Goal: Task Accomplishment & Management: Use online tool/utility

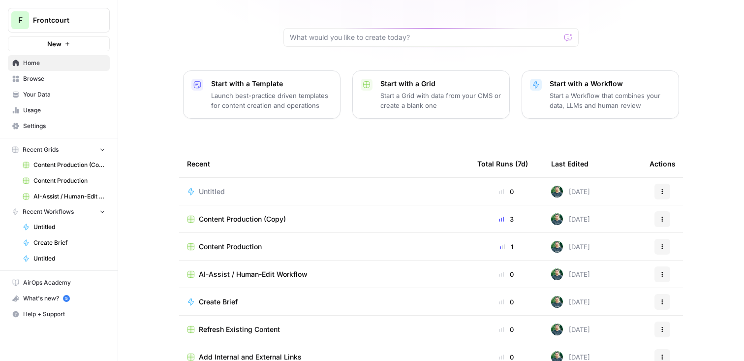
scroll to position [92, 0]
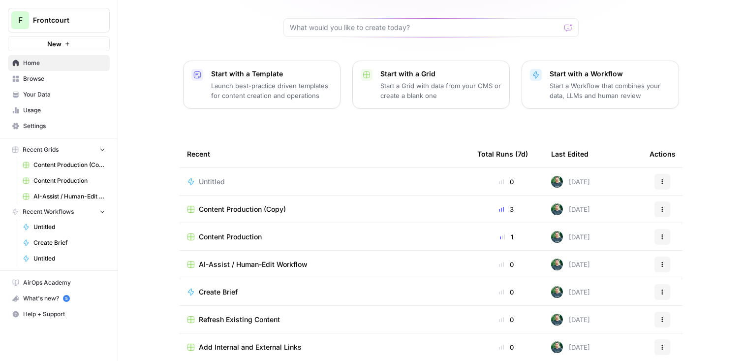
click at [226, 287] on span "Create Brief" at bounding box center [218, 292] width 39 height 10
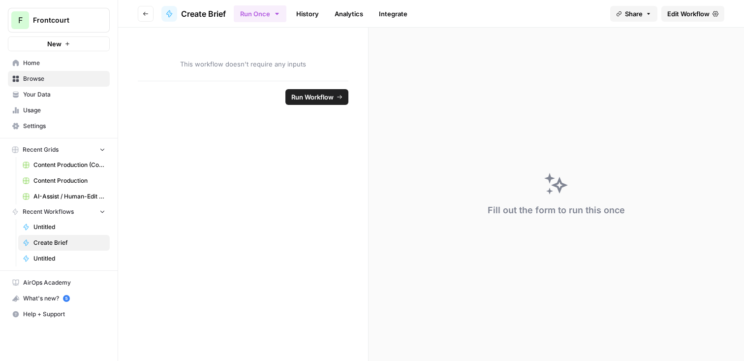
click at [141, 13] on button "Go back" at bounding box center [146, 14] width 16 height 16
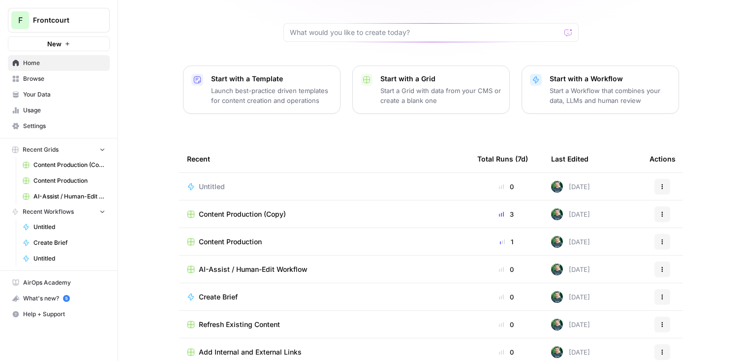
scroll to position [92, 0]
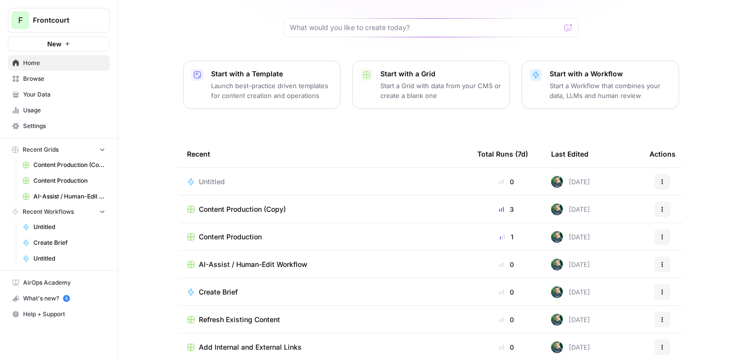
click at [243, 232] on span "Content Production" at bounding box center [230, 237] width 63 height 10
click at [228, 287] on span "Create Brief" at bounding box center [218, 292] width 39 height 10
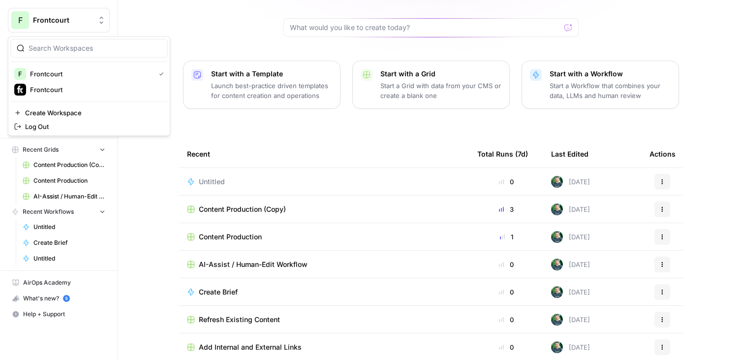
click at [58, 25] on span "Frontcourt" at bounding box center [63, 20] width 60 height 10
click at [65, 87] on span "Frontcourt" at bounding box center [95, 90] width 130 height 10
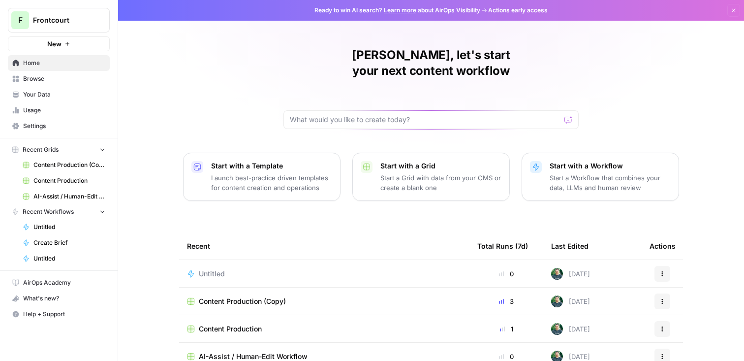
scroll to position [92, 0]
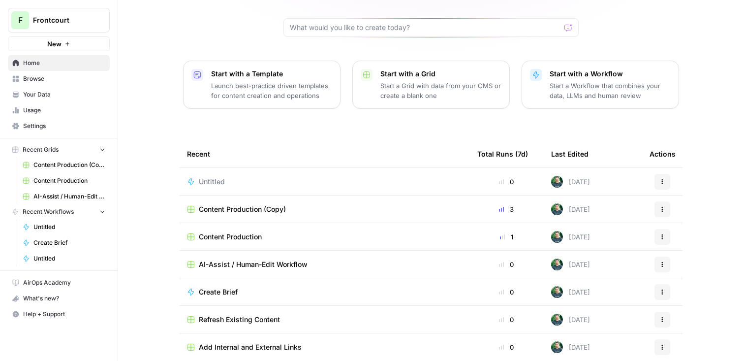
click at [575, 81] on p "Start a Workflow that combines your data, LLMs and human review" at bounding box center [610, 91] width 121 height 20
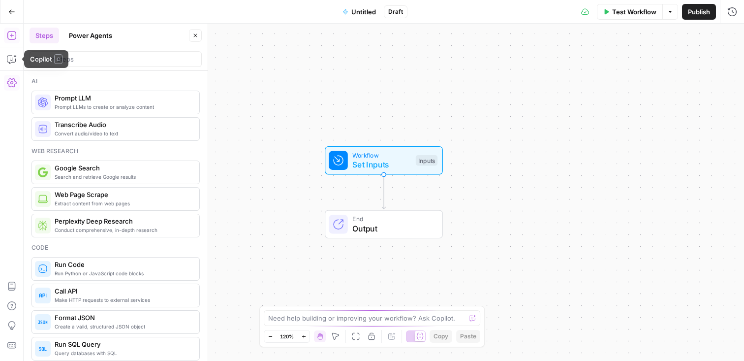
click at [9, 86] on icon "button" at bounding box center [12, 83] width 10 height 10
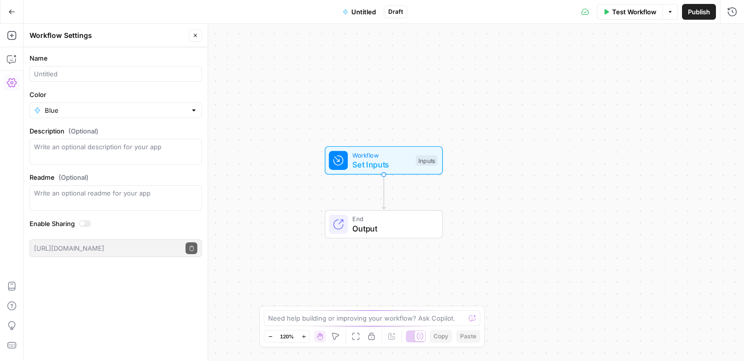
click at [9, 86] on icon "button" at bounding box center [12, 83] width 10 height 10
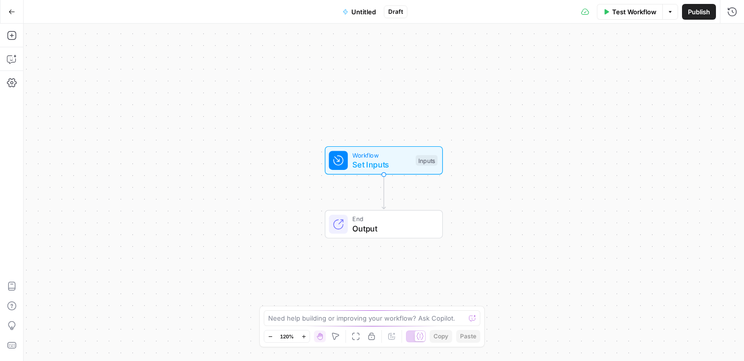
click at [12, 12] on icon "button" at bounding box center [11, 11] width 7 height 7
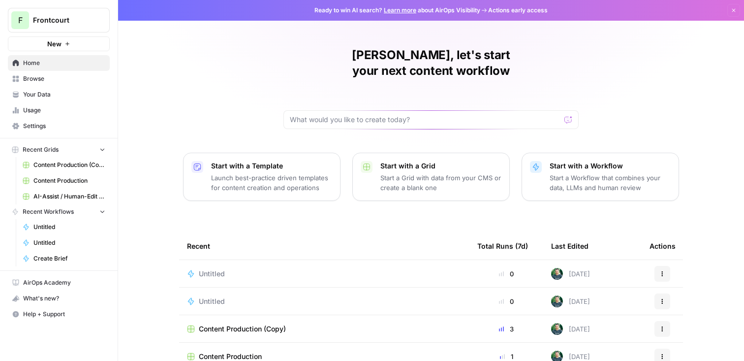
click at [58, 91] on span "Your Data" at bounding box center [64, 94] width 82 height 9
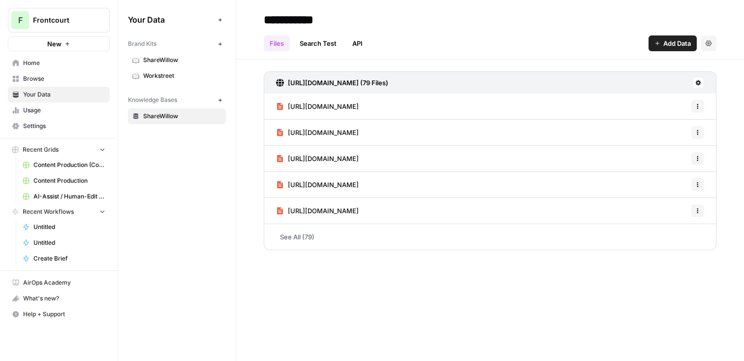
click at [57, 117] on link "Usage" at bounding box center [59, 110] width 102 height 16
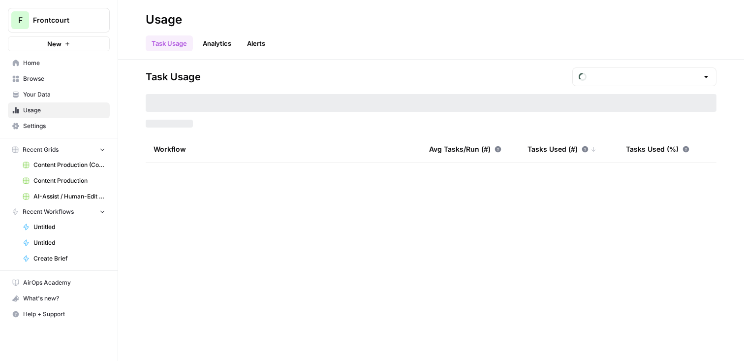
type input "August Included Tasks"
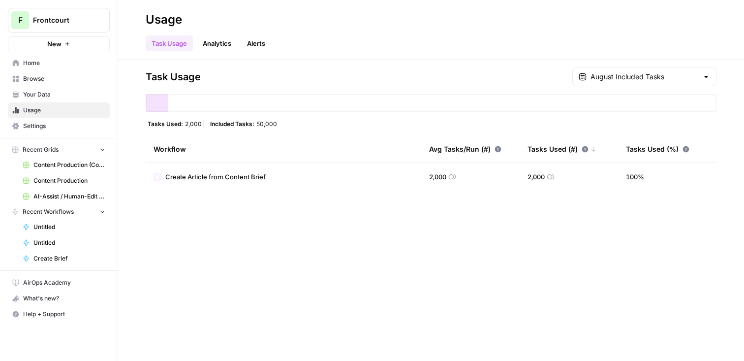
click at [31, 62] on span "Home" at bounding box center [64, 63] width 82 height 9
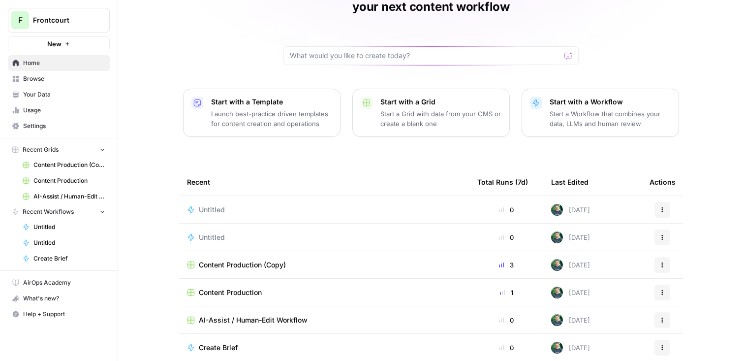
scroll to position [92, 0]
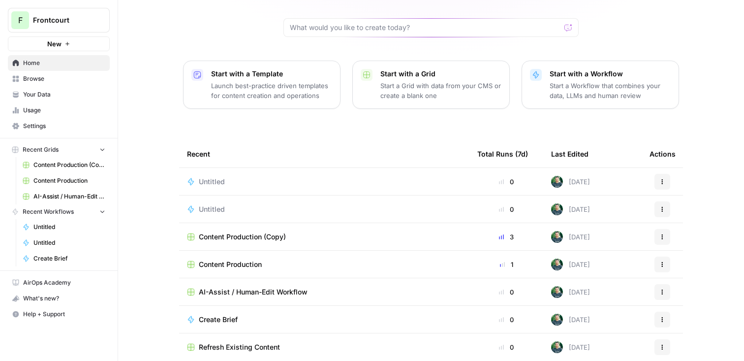
click at [253, 259] on span "Content Production" at bounding box center [230, 264] width 63 height 10
click at [233, 315] on span "Create Brief" at bounding box center [218, 320] width 39 height 10
click at [251, 232] on span "Content Production (Copy)" at bounding box center [242, 237] width 87 height 10
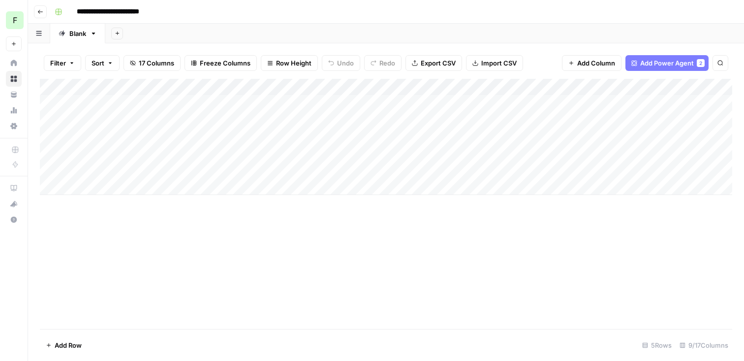
click at [84, 184] on div "Add Column" at bounding box center [386, 137] width 693 height 116
type textarea "**********"
click at [215, 264] on div "Add Column" at bounding box center [386, 204] width 693 height 250
click at [173, 188] on div "Add Column" at bounding box center [386, 145] width 693 height 133
click at [526, 188] on div "Add Column" at bounding box center [386, 145] width 693 height 133
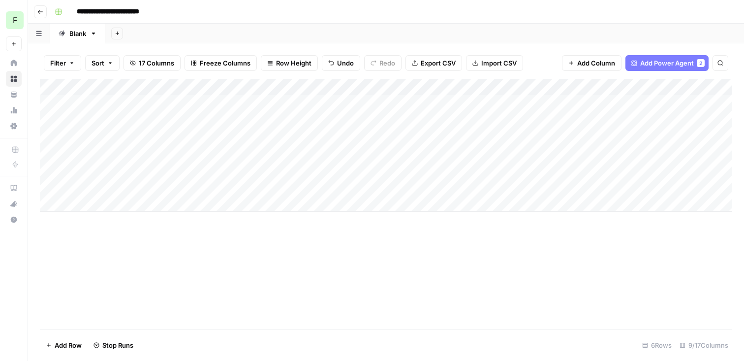
click at [122, 136] on div "Add Column" at bounding box center [386, 145] width 693 height 133
click at [122, 136] on textarea "**********" at bounding box center [134, 146] width 158 height 33
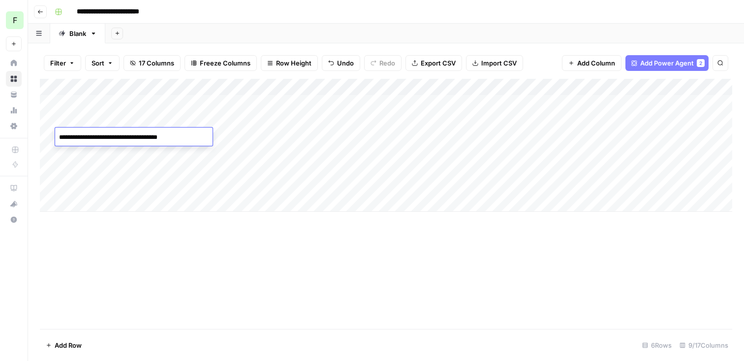
click at [120, 265] on div "Add Column" at bounding box center [386, 204] width 693 height 250
click at [88, 202] on div "Add Column" at bounding box center [386, 145] width 693 height 133
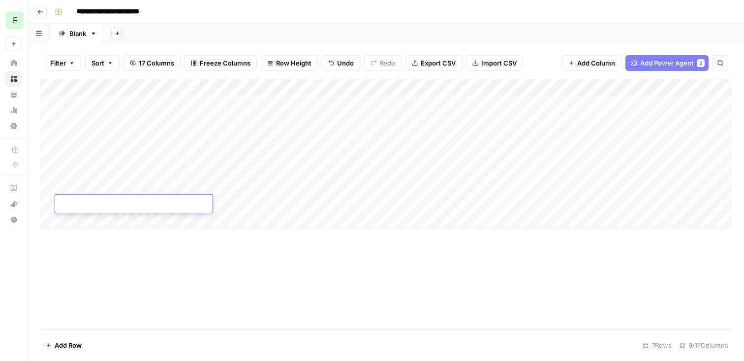
type textarea "********"
click at [165, 252] on div "Add Column" at bounding box center [386, 204] width 693 height 250
click at [156, 205] on div "Add Column" at bounding box center [386, 154] width 693 height 150
click at [514, 204] on div "Add Column" at bounding box center [386, 154] width 693 height 150
click at [105, 135] on div "Add Column" at bounding box center [386, 154] width 693 height 150
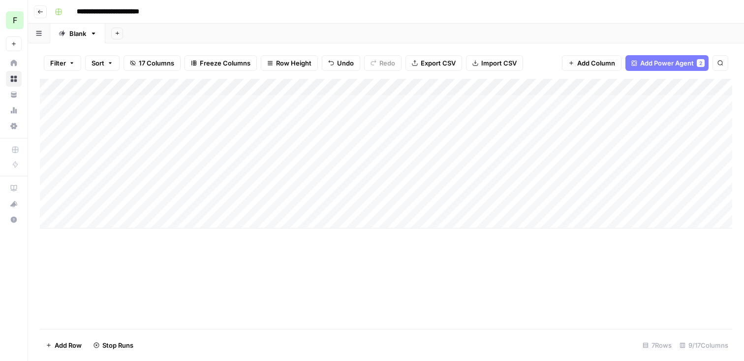
click at [105, 135] on div "Add Column" at bounding box center [386, 154] width 693 height 150
click at [669, 135] on div "Add Column" at bounding box center [386, 154] width 693 height 150
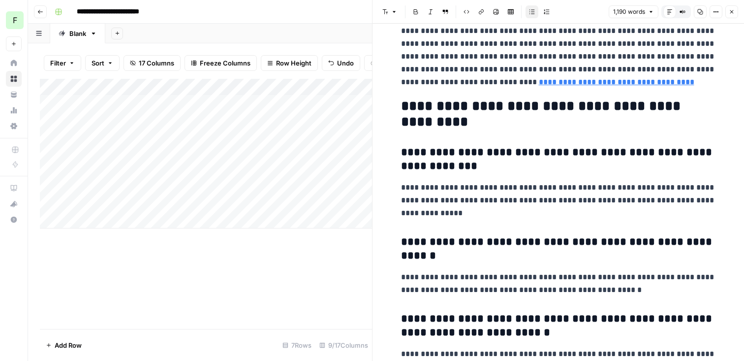
scroll to position [2798, 0]
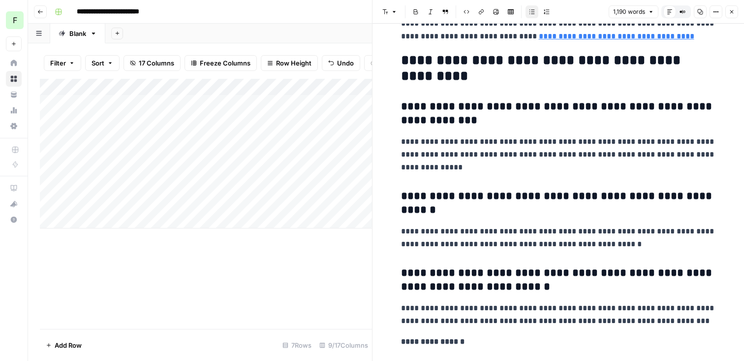
click at [733, 11] on icon "button" at bounding box center [732, 12] width 6 height 6
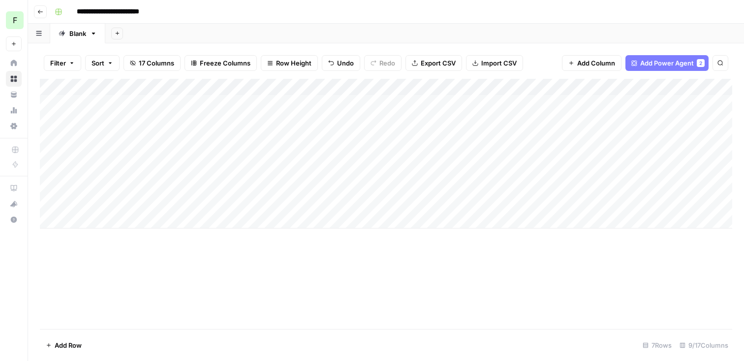
click at [545, 187] on div "Add Column" at bounding box center [386, 154] width 693 height 150
click at [574, 185] on div "Add Column" at bounding box center [386, 154] width 693 height 150
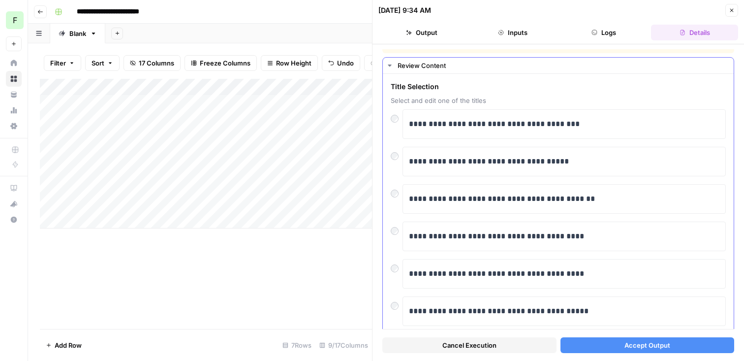
scroll to position [12, 0]
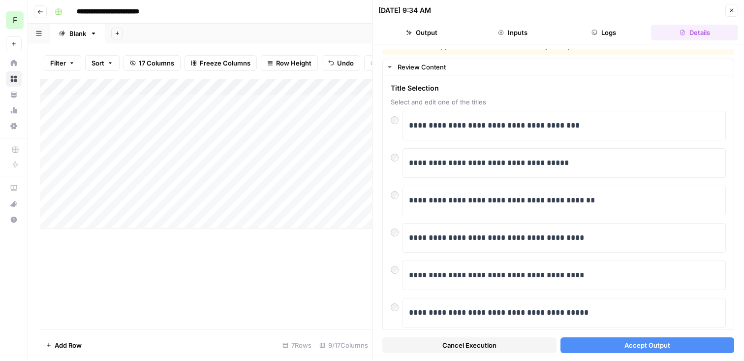
click at [638, 343] on span "Accept Output" at bounding box center [648, 345] width 46 height 10
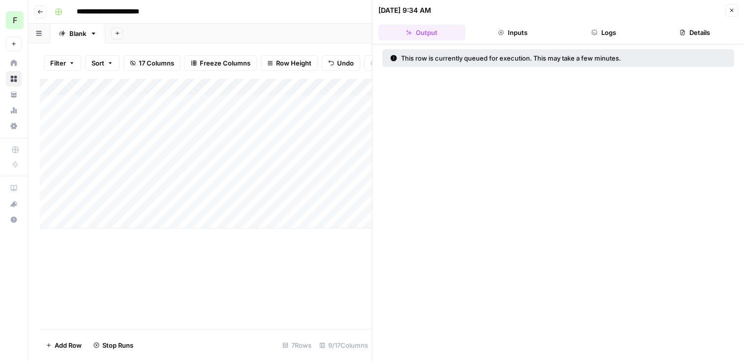
click at [306, 259] on div "Add Column" at bounding box center [206, 204] width 332 height 250
click at [727, 11] on button "Close" at bounding box center [732, 10] width 13 height 13
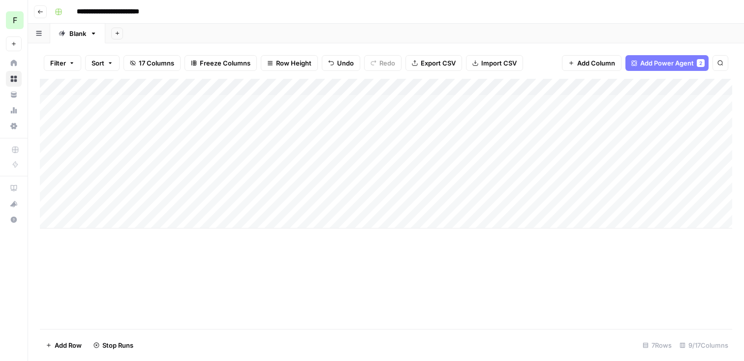
click at [537, 205] on div "Add Column" at bounding box center [386, 154] width 693 height 150
click at [577, 204] on div "Add Column" at bounding box center [386, 154] width 693 height 150
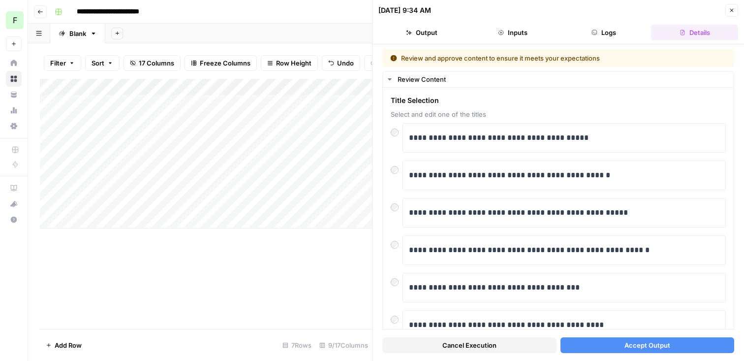
click at [644, 344] on span "Accept Output" at bounding box center [648, 345] width 46 height 10
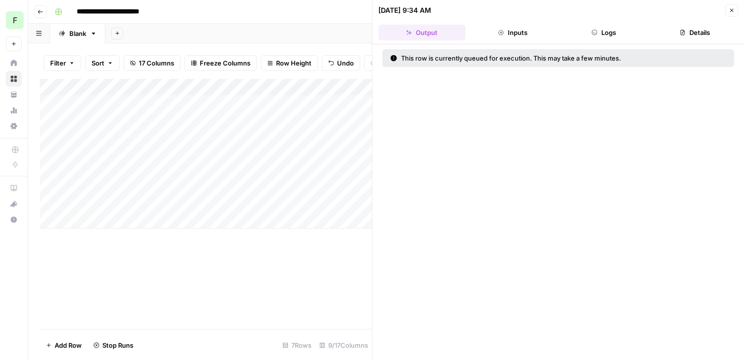
click at [287, 277] on div "Add Column" at bounding box center [206, 204] width 332 height 250
click at [99, 118] on div "Add Column" at bounding box center [206, 154] width 332 height 150
click at [92, 154] on div "Add Column" at bounding box center [206, 154] width 332 height 150
click at [94, 136] on div "Add Column" at bounding box center [206, 154] width 332 height 150
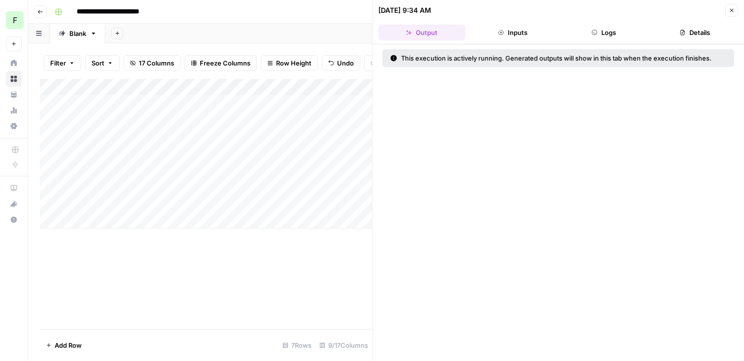
click at [94, 136] on div "Add Column" at bounding box center [206, 154] width 332 height 150
click at [94, 136] on textarea "**********" at bounding box center [134, 146] width 158 height 33
click at [97, 120] on div "Add Column" at bounding box center [206, 154] width 332 height 150
click at [94, 121] on textarea "**********" at bounding box center [134, 130] width 158 height 33
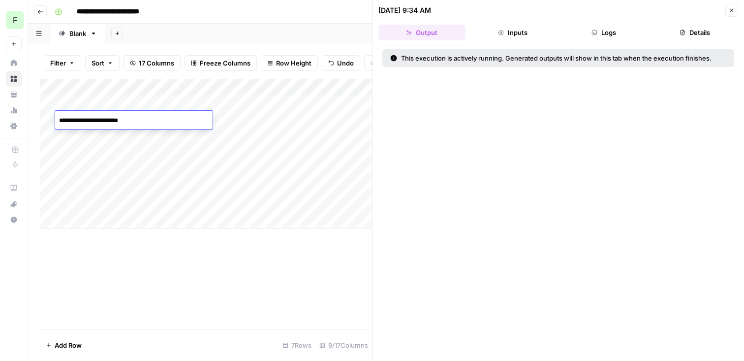
click at [94, 121] on textarea "**********" at bounding box center [134, 130] width 158 height 33
click at [730, 13] on icon "button" at bounding box center [732, 10] width 6 height 6
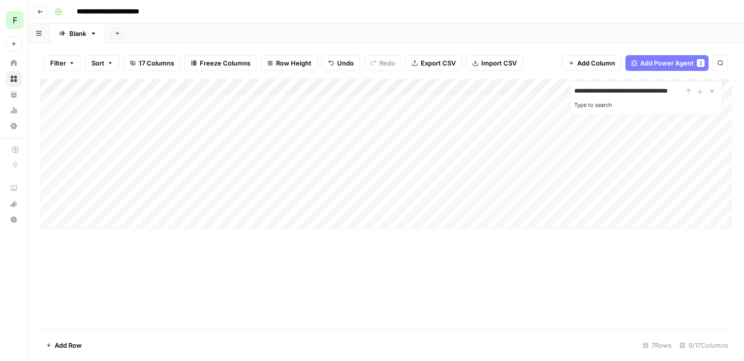
scroll to position [0, 9]
click at [82, 216] on div "Add Column" at bounding box center [386, 154] width 693 height 150
type input "**********"
type textarea "**********"
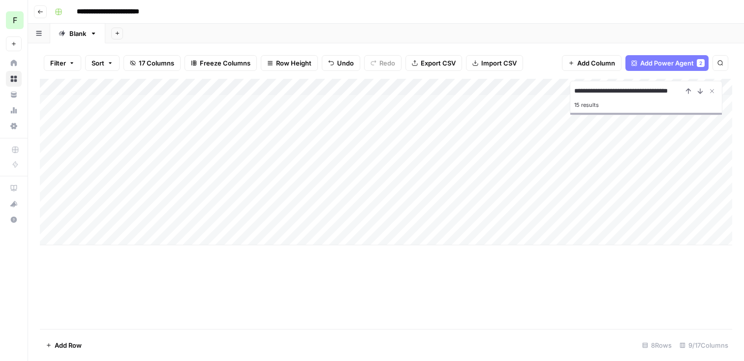
click at [205, 269] on div "**********" at bounding box center [386, 204] width 693 height 250
click at [158, 223] on div "Add Column" at bounding box center [386, 162] width 693 height 166
click at [506, 221] on div "Add Column" at bounding box center [386, 162] width 693 height 166
click at [713, 90] on icon "Close Search" at bounding box center [712, 91] width 3 height 3
click at [530, 221] on div "Add Column" at bounding box center [386, 162] width 693 height 166
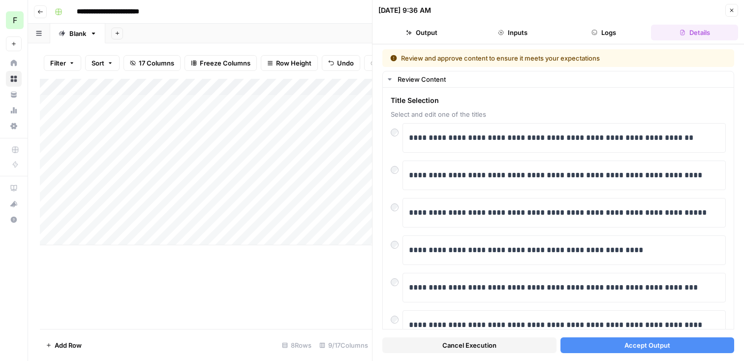
click at [114, 220] on div "Add Column" at bounding box center [206, 162] width 332 height 166
click at [114, 220] on textarea "**********" at bounding box center [134, 230] width 158 height 33
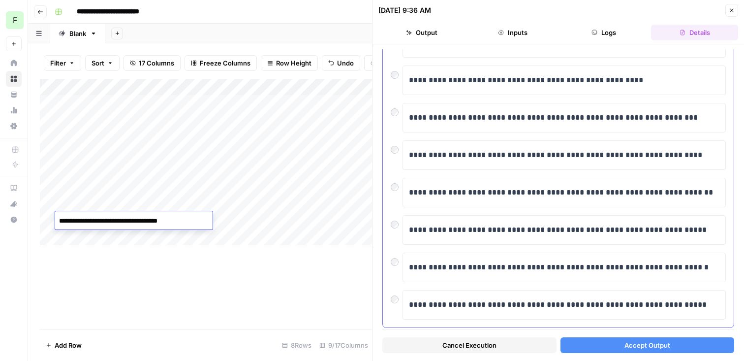
scroll to position [190, 0]
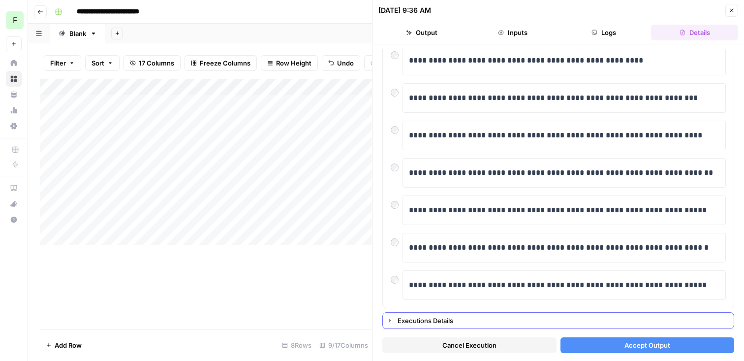
click at [391, 316] on button "Executions Details" at bounding box center [558, 321] width 351 height 16
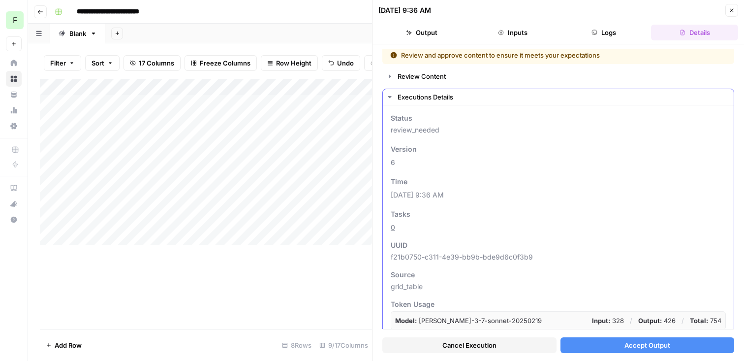
scroll to position [0, 0]
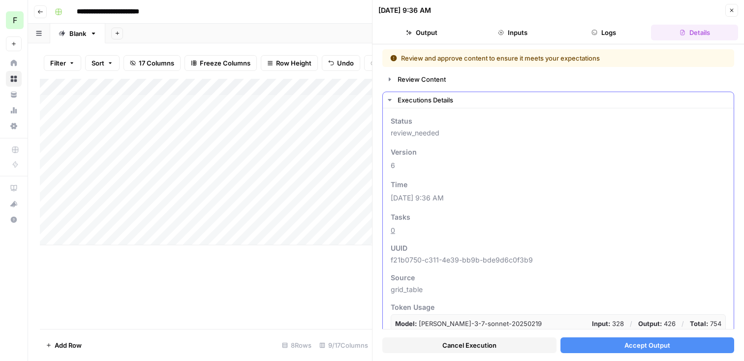
click at [392, 99] on icon "button" at bounding box center [390, 100] width 8 height 8
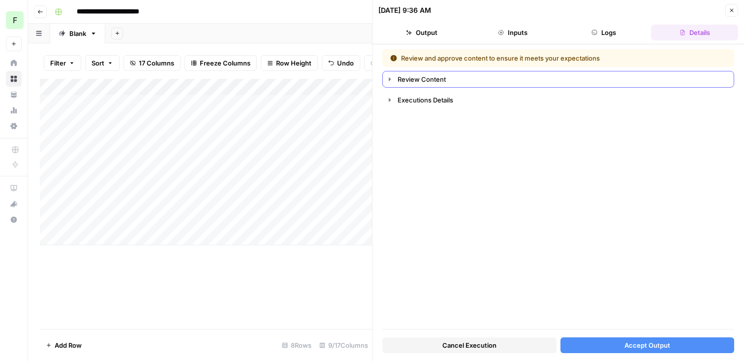
click at [389, 83] on icon "button" at bounding box center [390, 79] width 8 height 8
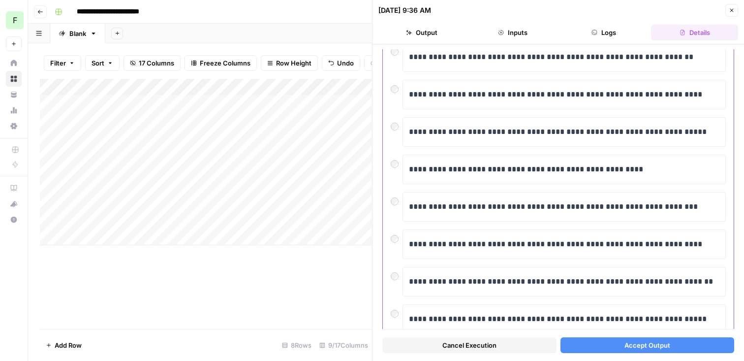
scroll to position [86, 0]
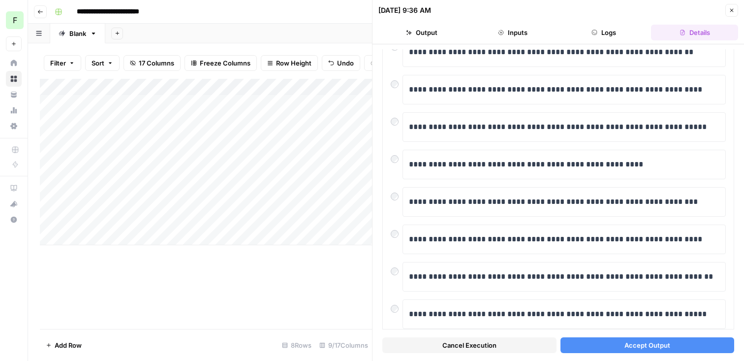
click at [650, 343] on span "Accept Output" at bounding box center [648, 345] width 46 height 10
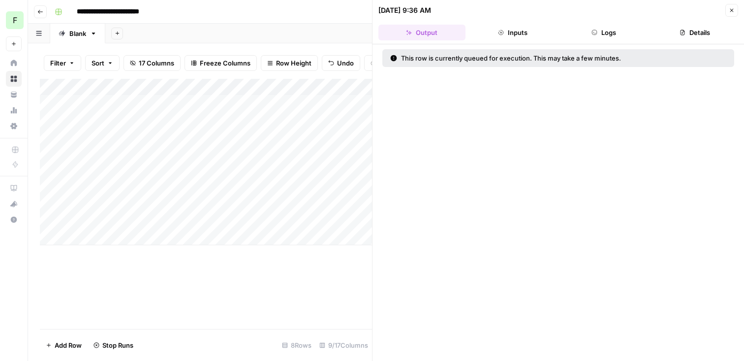
click at [726, 13] on button "Close" at bounding box center [732, 10] width 13 height 13
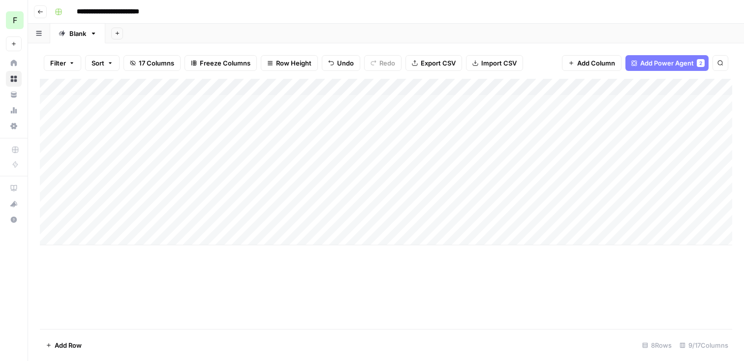
click at [666, 203] on div "Add Column" at bounding box center [386, 162] width 693 height 166
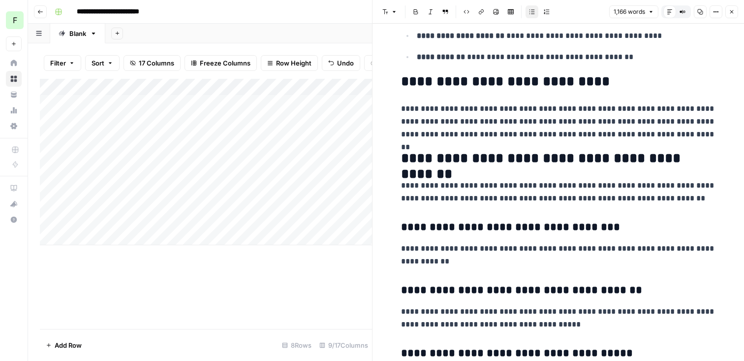
scroll to position [1806, 0]
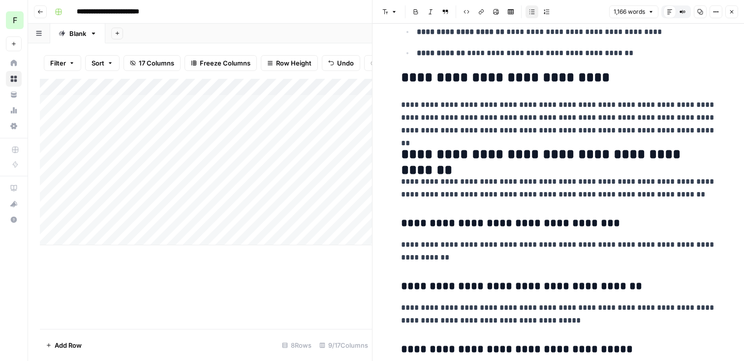
click at [730, 12] on icon "button" at bounding box center [732, 12] width 6 height 6
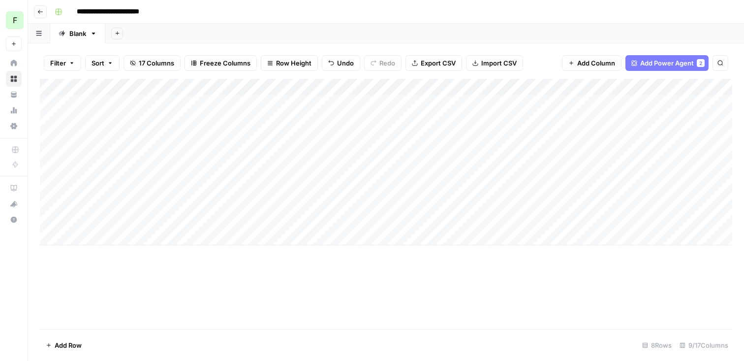
click at [104, 234] on div "Add Column" at bounding box center [386, 162] width 693 height 166
type textarea "**********"
click at [288, 312] on div "Add Column" at bounding box center [386, 204] width 693 height 250
click at [155, 235] on div "Add Column" at bounding box center [386, 170] width 693 height 183
click at [518, 237] on div "Add Column" at bounding box center [386, 170] width 693 height 183
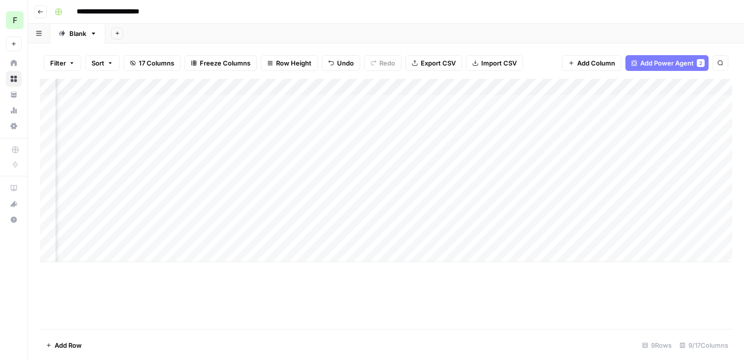
scroll to position [0, 143]
click at [522, 122] on div "Add Column" at bounding box center [386, 170] width 693 height 183
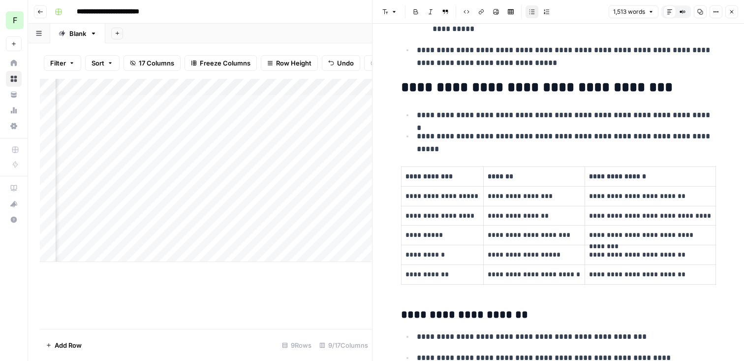
scroll to position [614, 0]
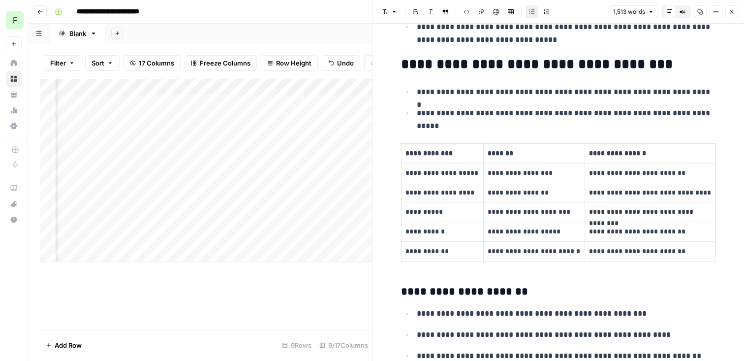
click at [731, 12] on icon "button" at bounding box center [732, 11] width 3 height 3
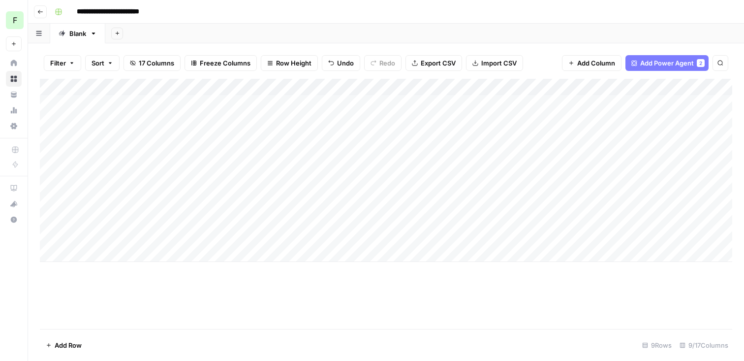
click at [512, 233] on div "Add Column" at bounding box center [386, 170] width 693 height 183
click at [579, 236] on div "Add Column" at bounding box center [386, 170] width 693 height 183
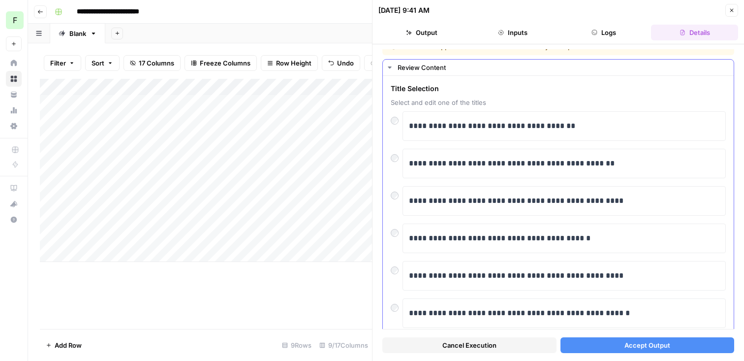
scroll to position [17, 0]
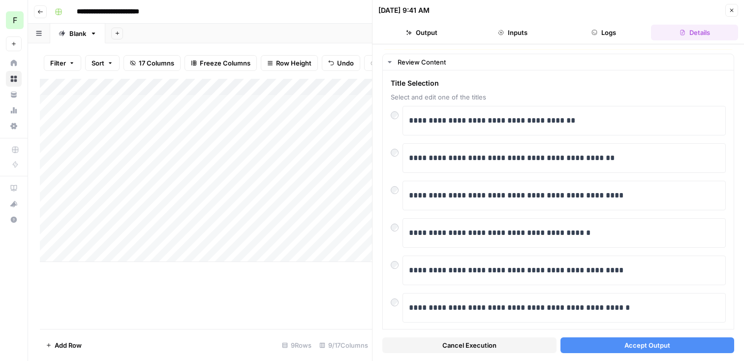
click at [654, 342] on span "Accept Output" at bounding box center [648, 345] width 46 height 10
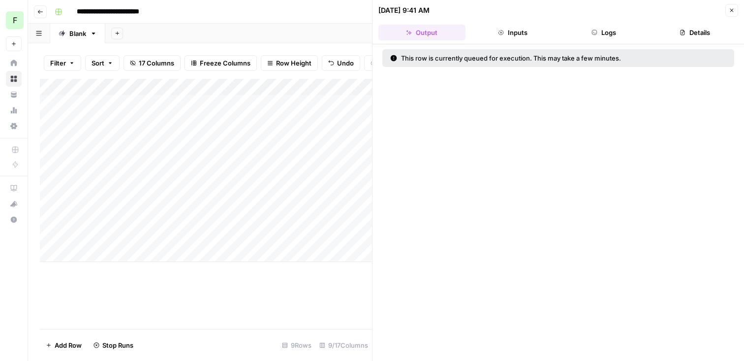
click at [732, 7] on icon "button" at bounding box center [732, 10] width 6 height 6
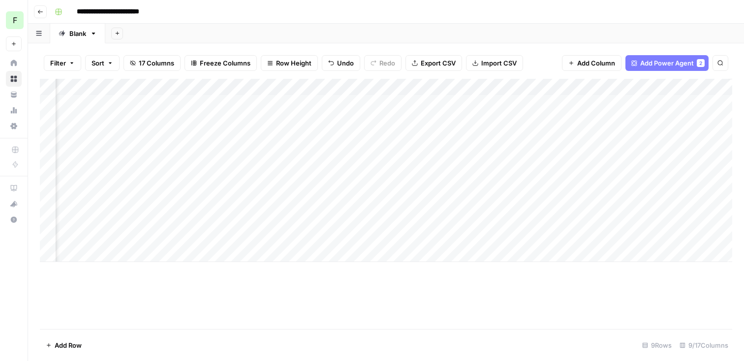
scroll to position [0, 176]
click at [657, 169] on div "Add Column" at bounding box center [386, 170] width 693 height 183
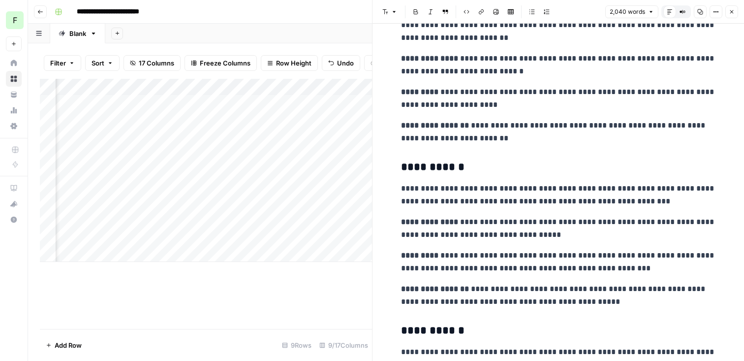
scroll to position [1351, 0]
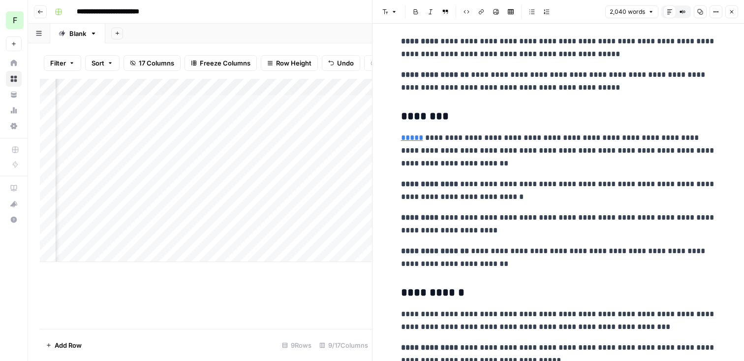
click at [732, 12] on icon "button" at bounding box center [732, 12] width 6 height 6
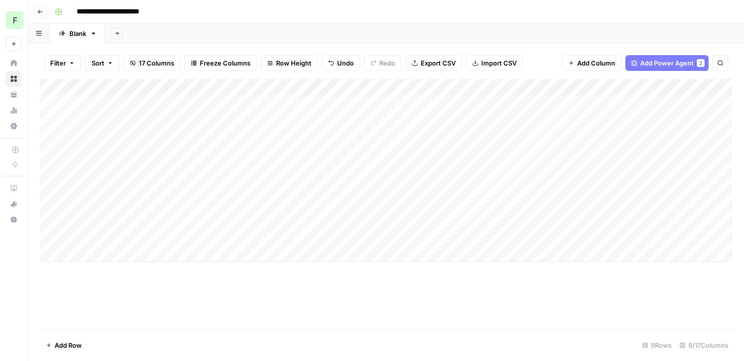
click at [92, 174] on div "Add Column" at bounding box center [386, 170] width 693 height 183
click at [92, 174] on textarea "**********" at bounding box center [134, 171] width 158 height 14
click at [95, 172] on textarea "**********" at bounding box center [134, 171] width 158 height 14
drag, startPoint x: 75, startPoint y: 171, endPoint x: 197, endPoint y: 177, distance: 122.3
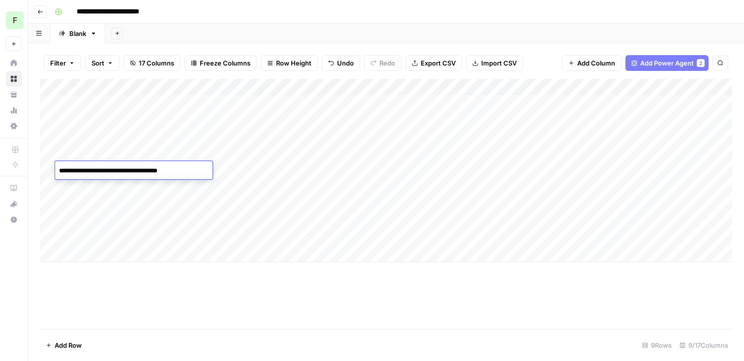
click at [197, 177] on textarea "**********" at bounding box center [134, 171] width 158 height 14
click at [348, 172] on div "Add Column" at bounding box center [386, 170] width 693 height 183
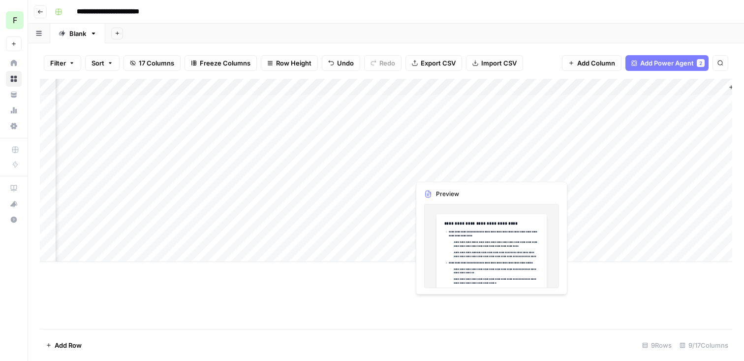
scroll to position [0, 176]
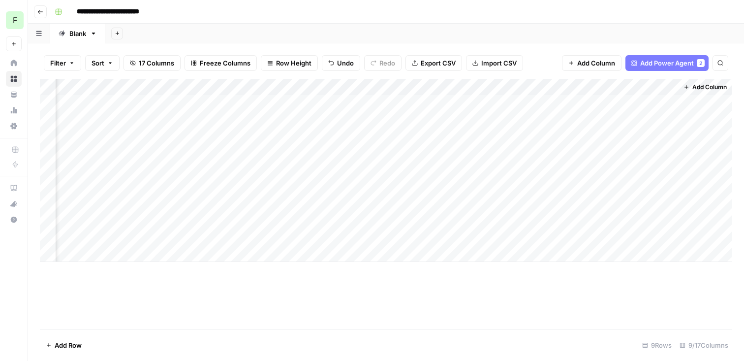
click at [654, 170] on div "Add Column" at bounding box center [386, 170] width 693 height 183
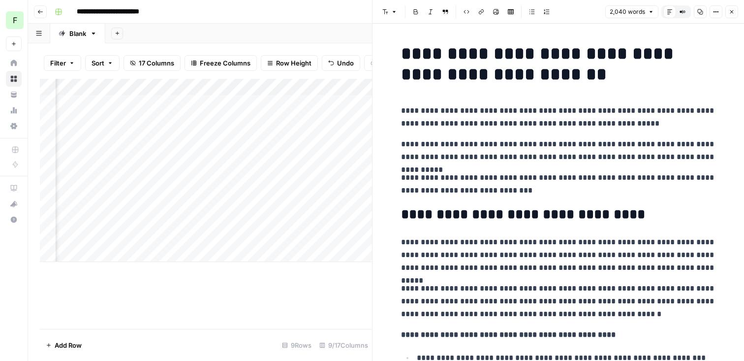
click at [701, 11] on icon "button" at bounding box center [701, 12] width 6 height 6
click at [732, 13] on icon "button" at bounding box center [732, 12] width 6 height 6
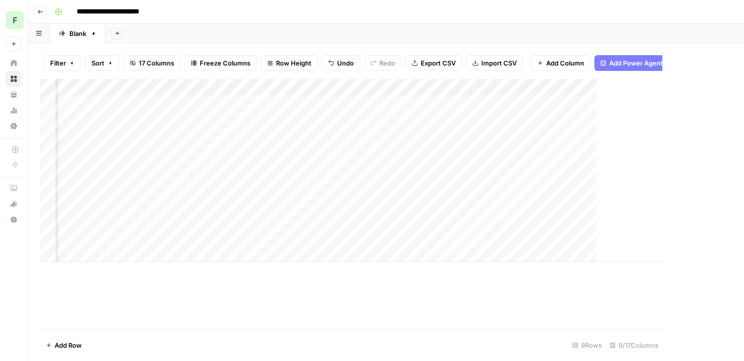
scroll to position [0, 164]
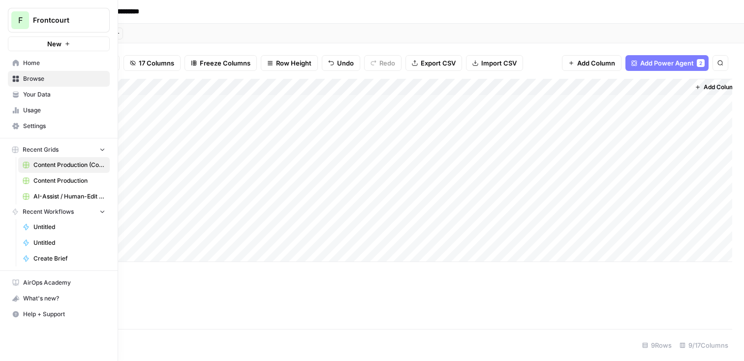
click at [40, 107] on span "Usage" at bounding box center [64, 110] width 82 height 9
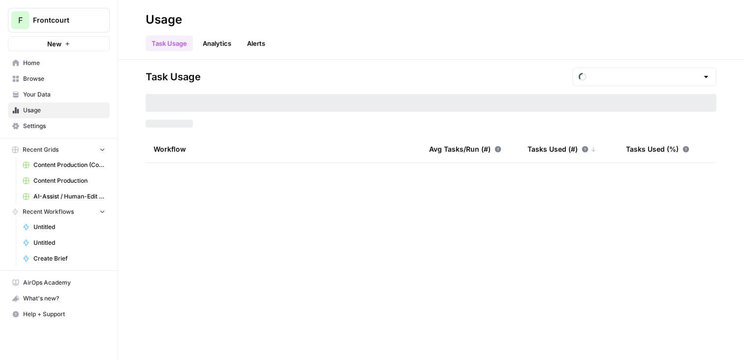
type input "August Included Tasks"
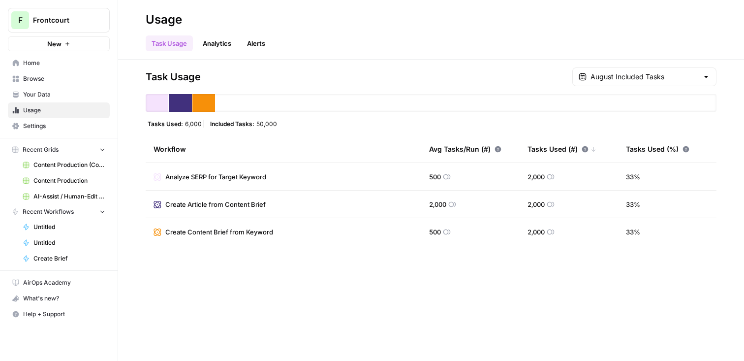
click at [39, 59] on span "Home" at bounding box center [64, 63] width 82 height 9
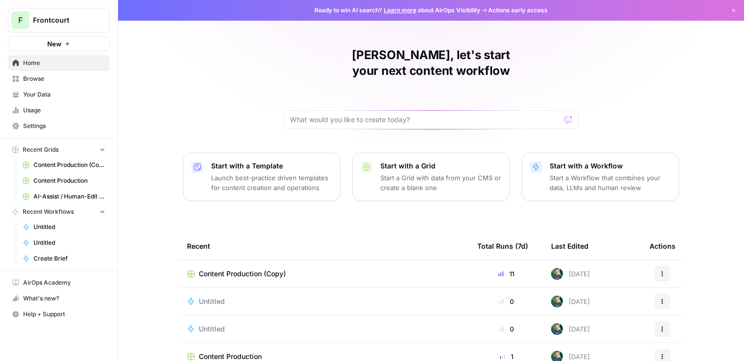
scroll to position [6, 0]
